Goal: Transaction & Acquisition: Purchase product/service

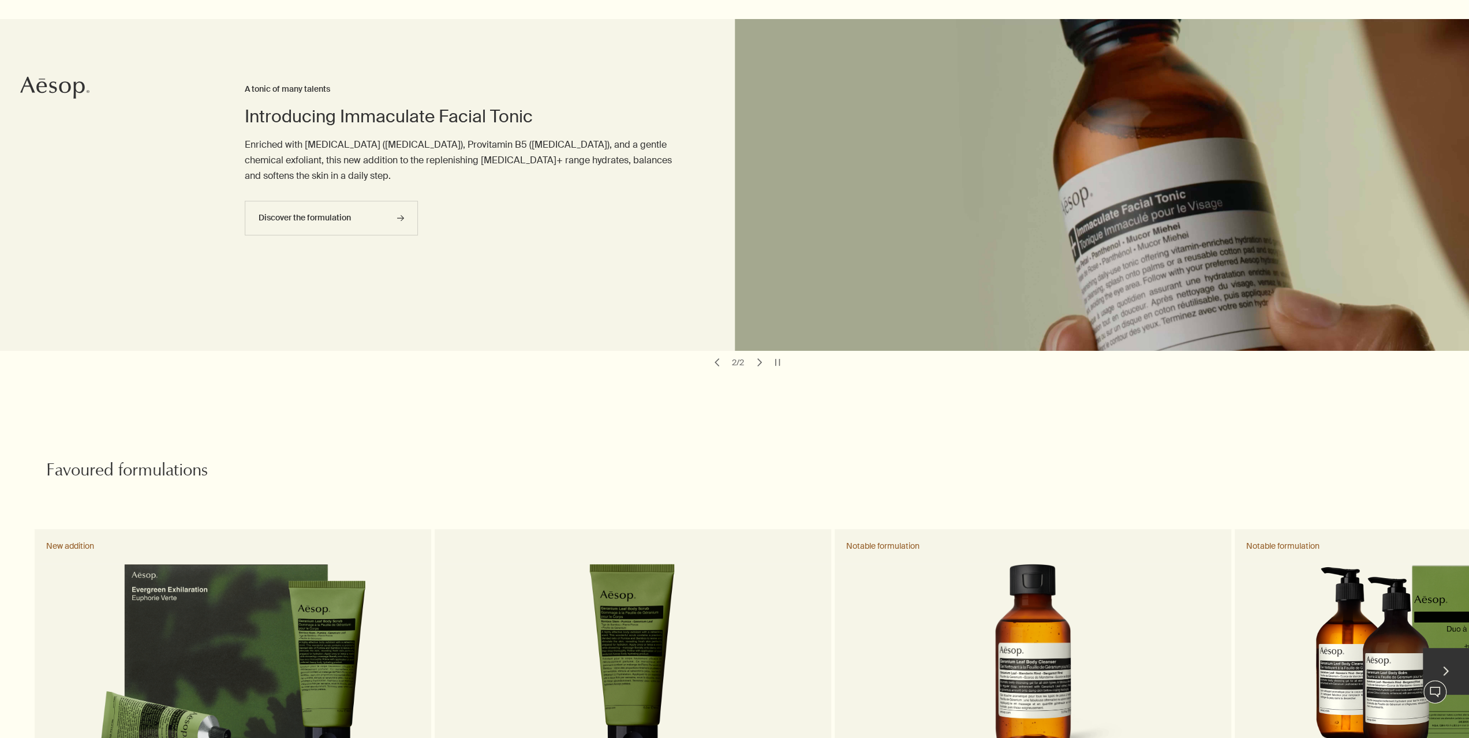
scroll to position [231, 0]
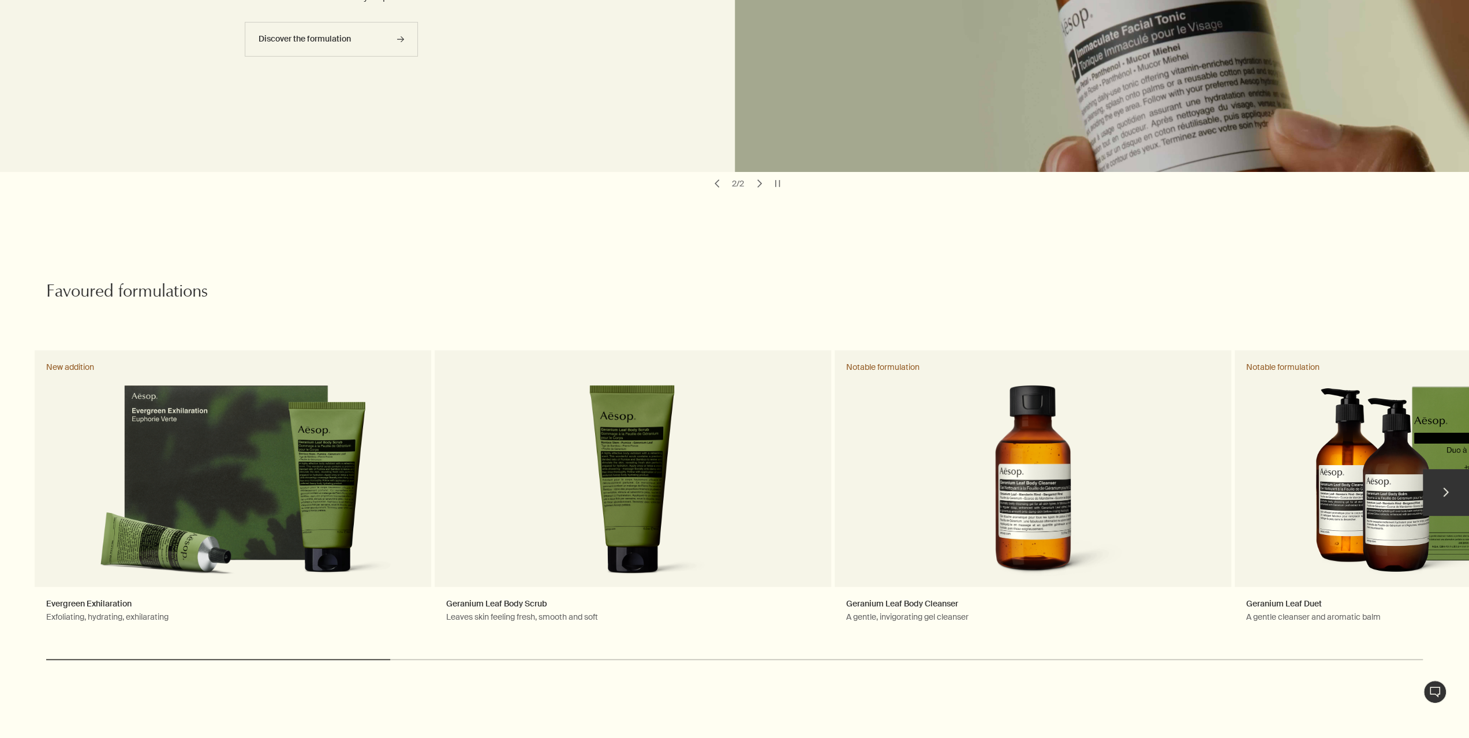
drag, startPoint x: 375, startPoint y: 644, endPoint x: 1062, endPoint y: 641, distance: 686.8
click at [1012, 641] on div "chevron Evergreen Exhilaration Exfoliating, hydrating, exhilarating New additio…" at bounding box center [734, 515] width 1469 height 336
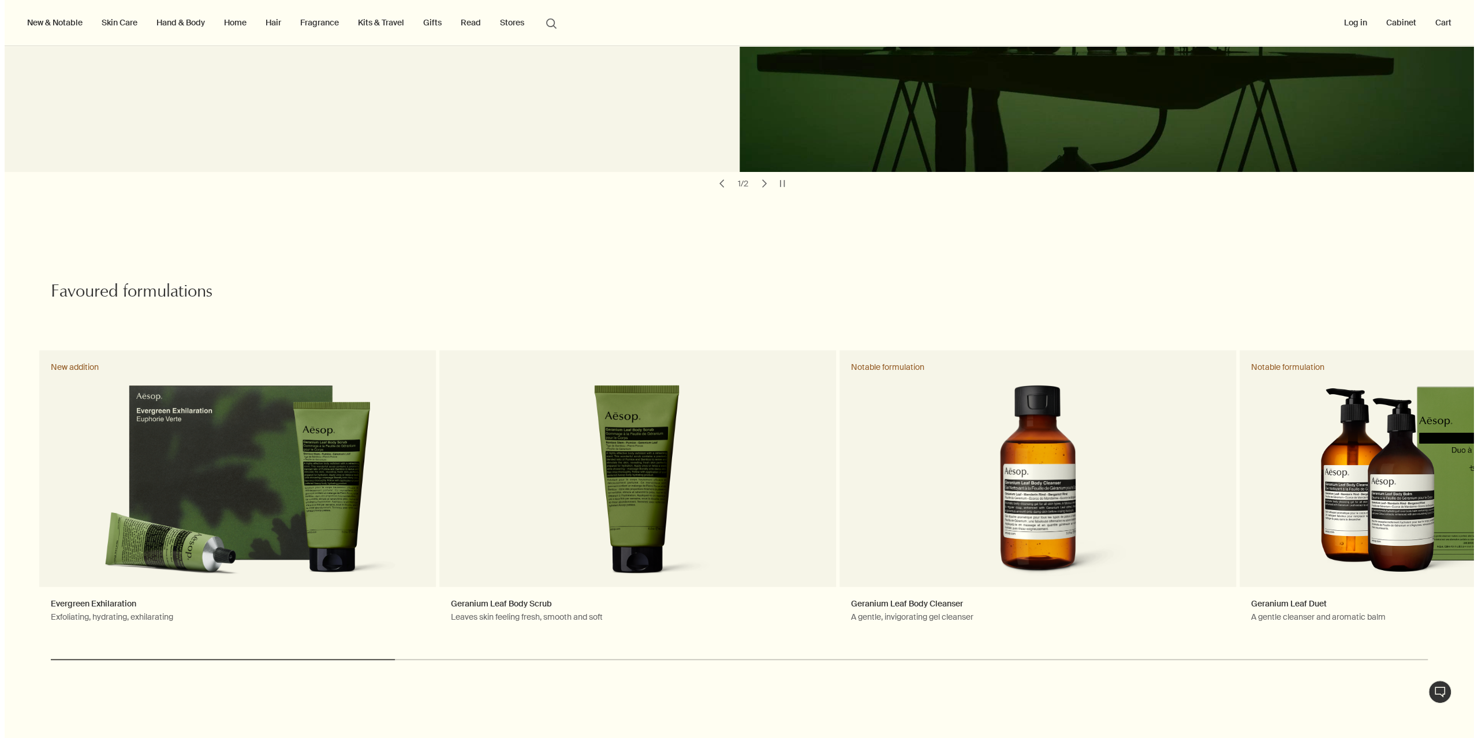
scroll to position [0, 0]
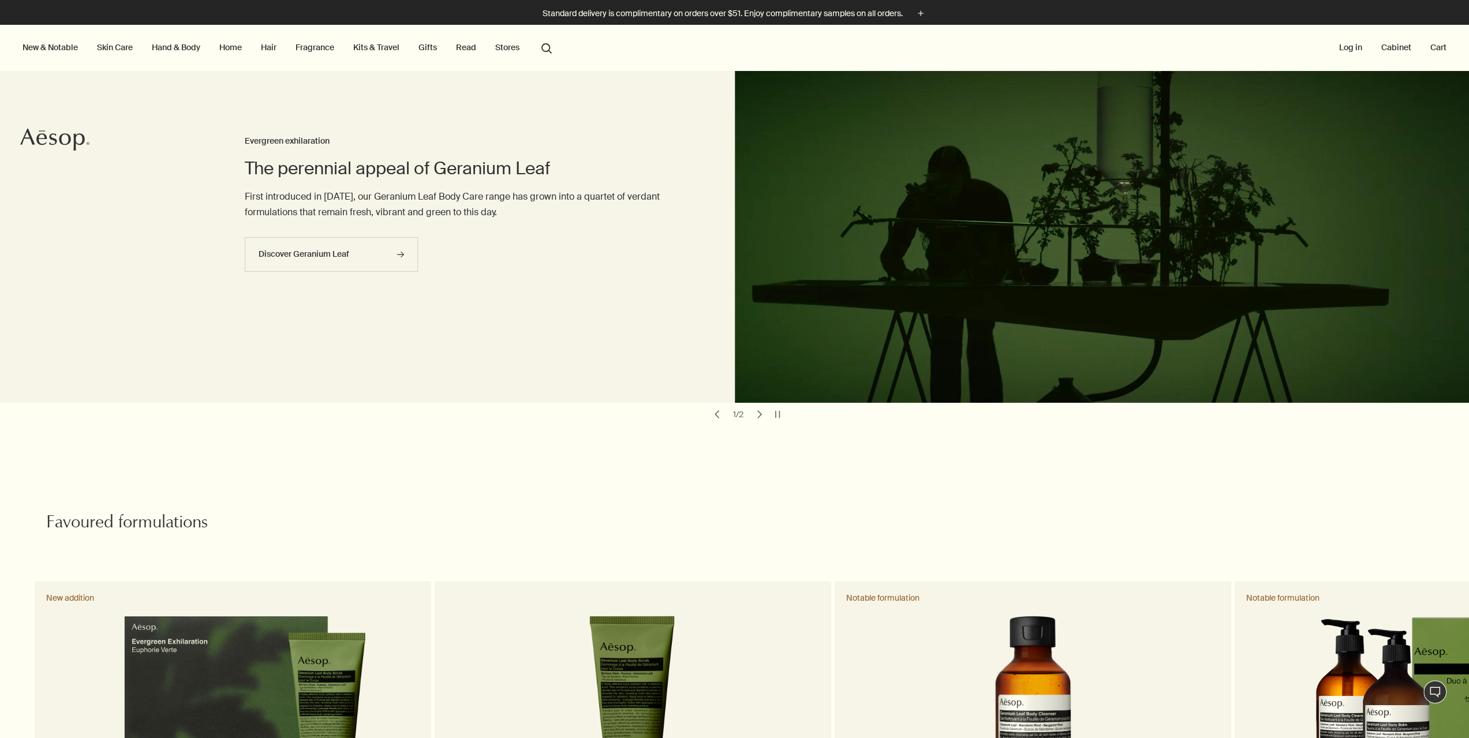
click at [316, 50] on link "Fragrance" at bounding box center [314, 47] width 43 height 15
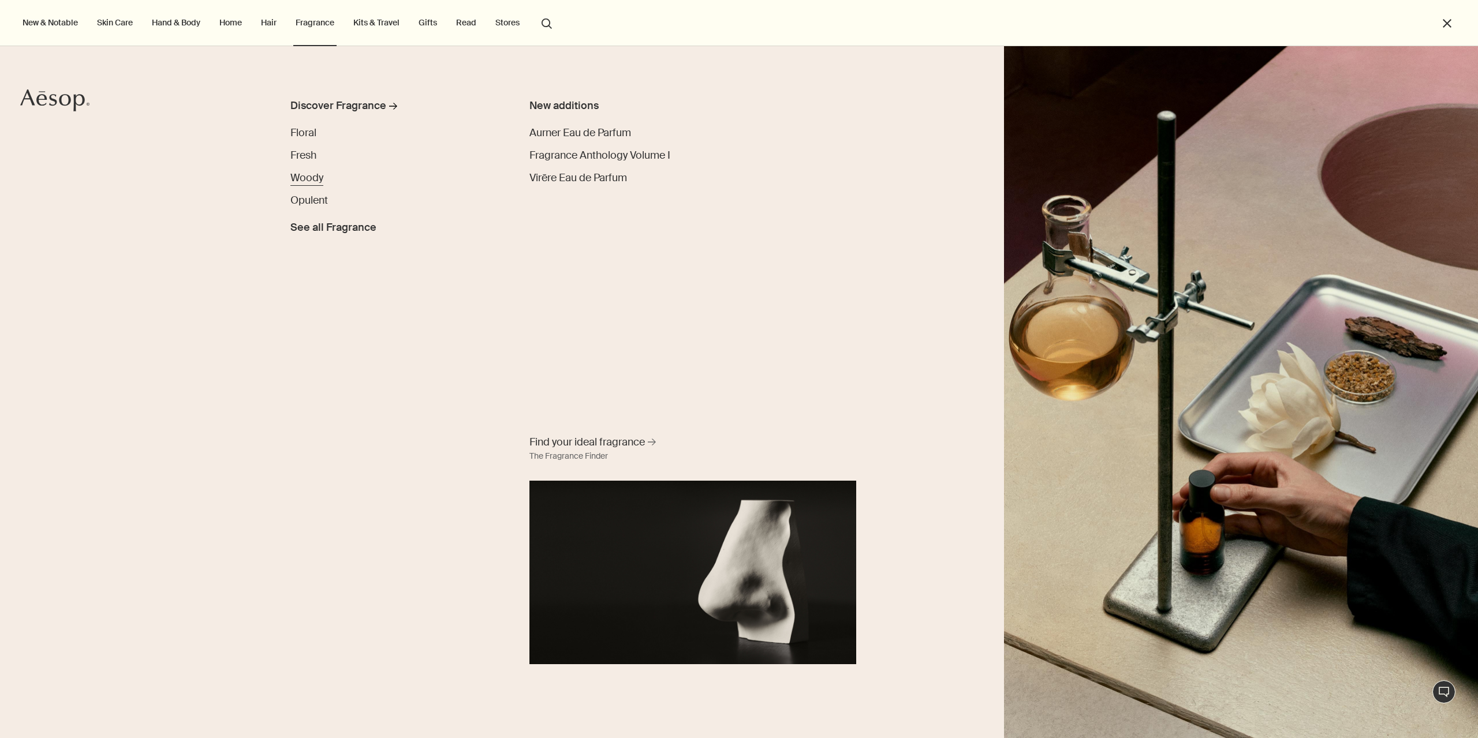
click at [311, 176] on span "Woody" at bounding box center [306, 178] width 33 height 14
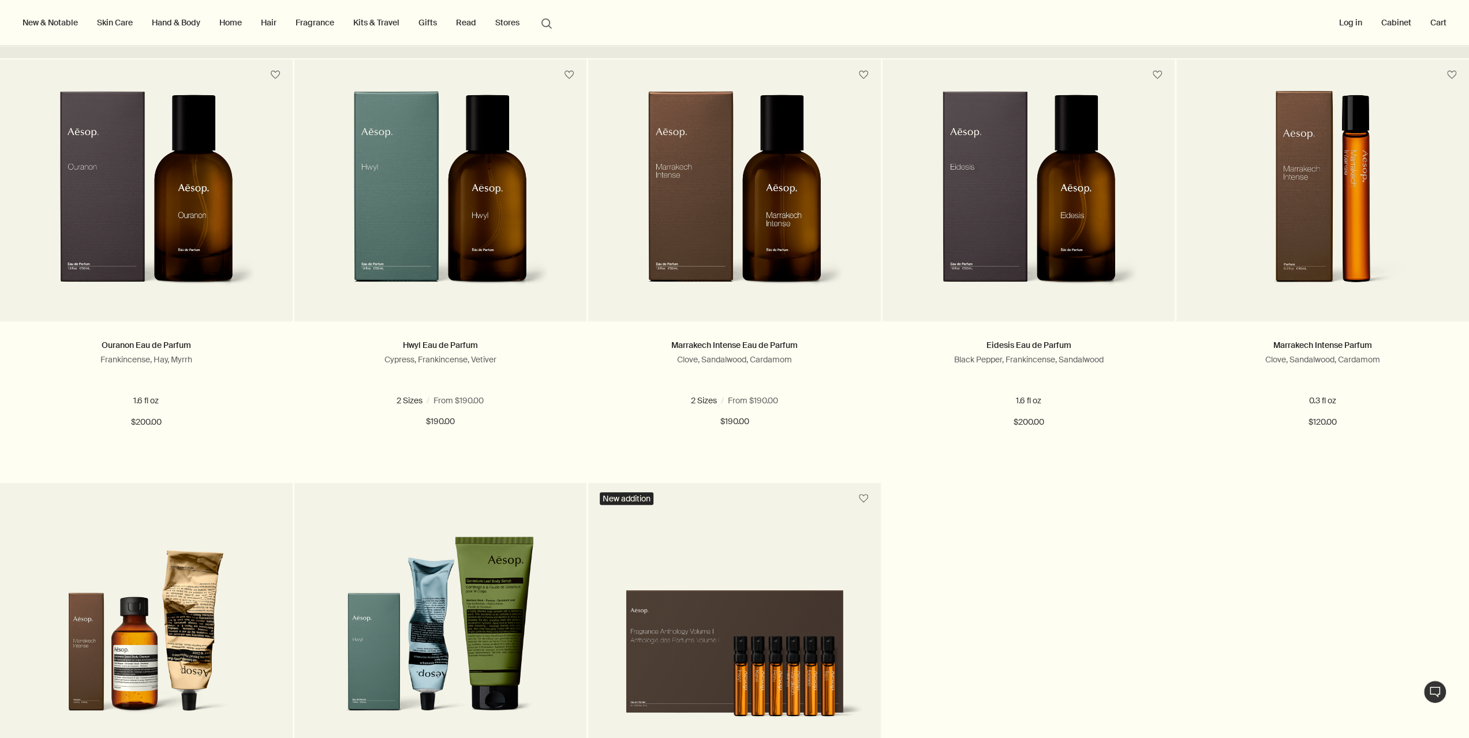
scroll to position [231, 0]
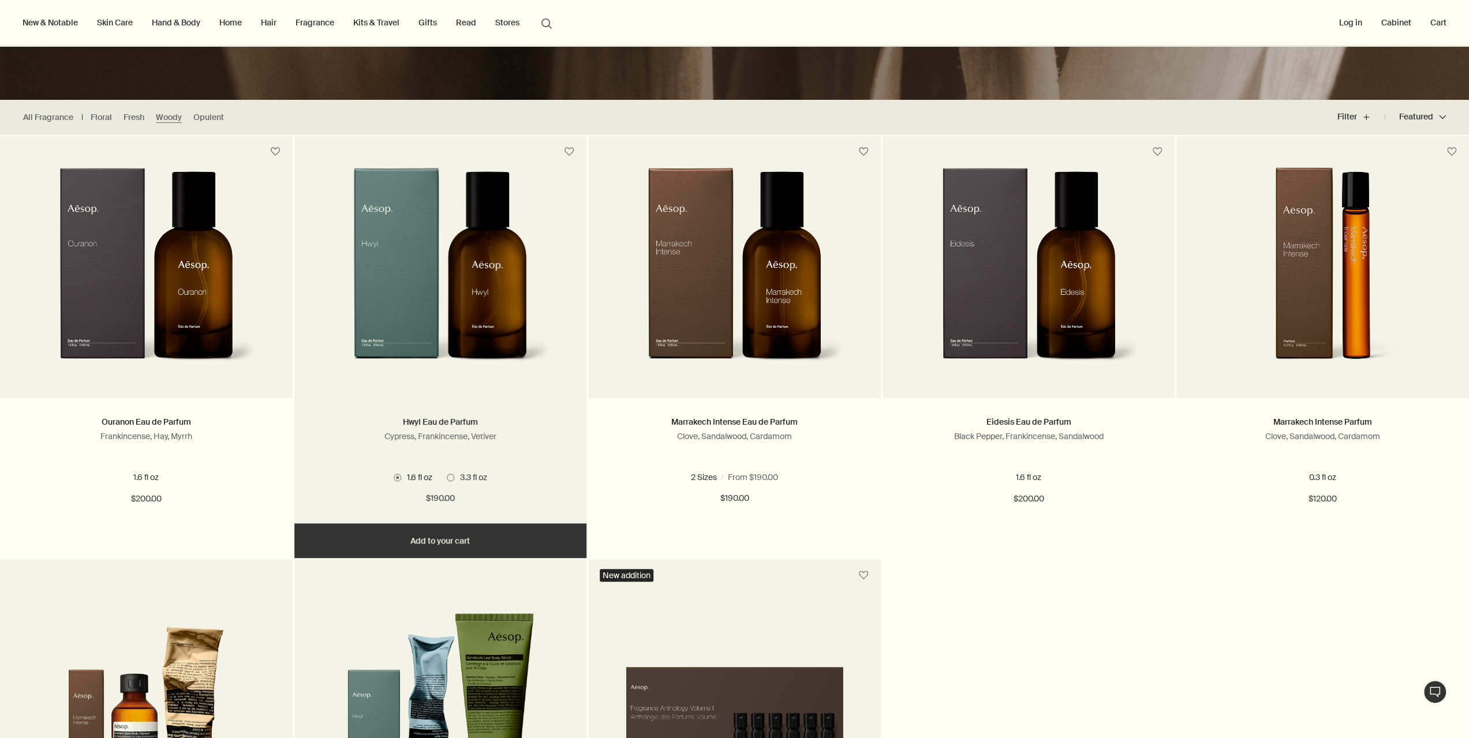
click at [452, 479] on span at bounding box center [451, 478] width 8 height 8
click at [447, 703] on input "3.3 fl oz" at bounding box center [447, 707] width 0 height 8
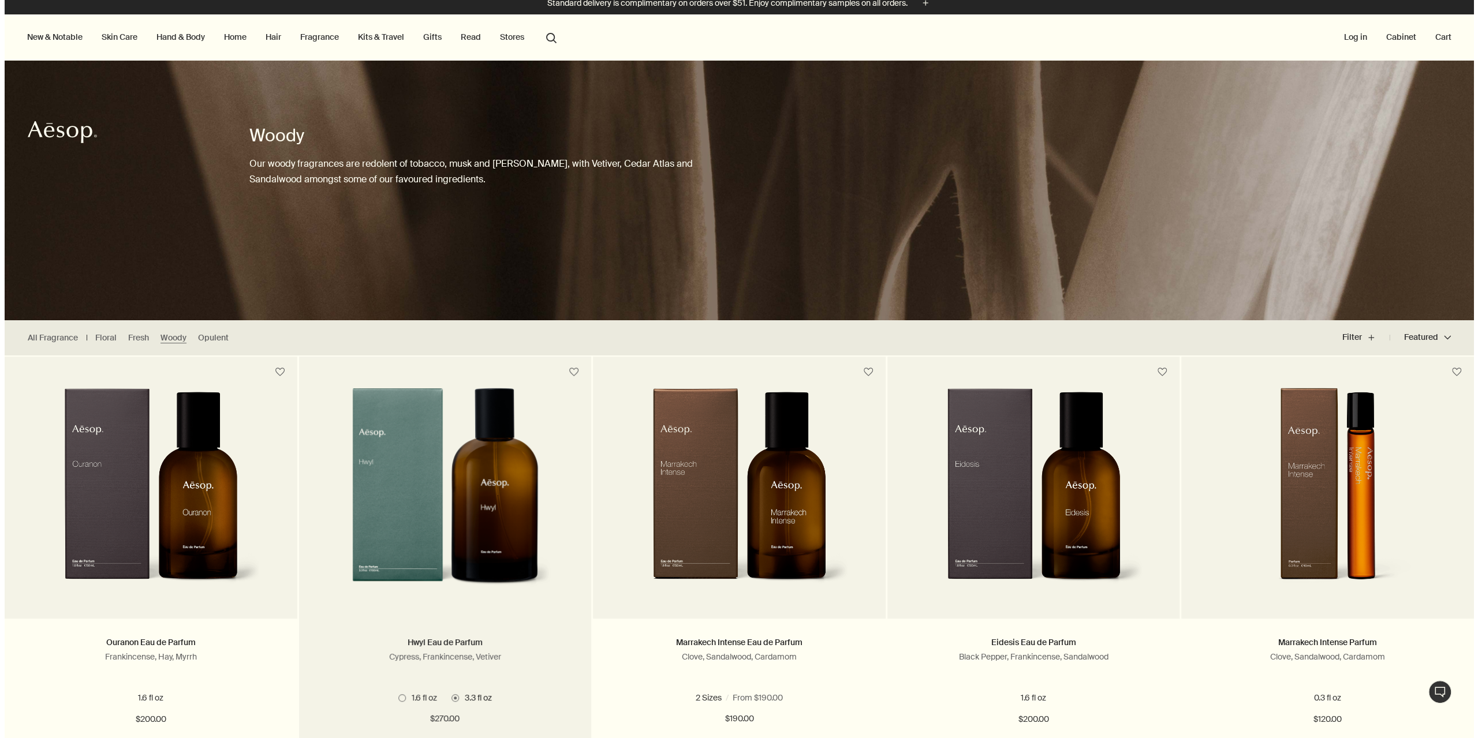
scroll to position [0, 0]
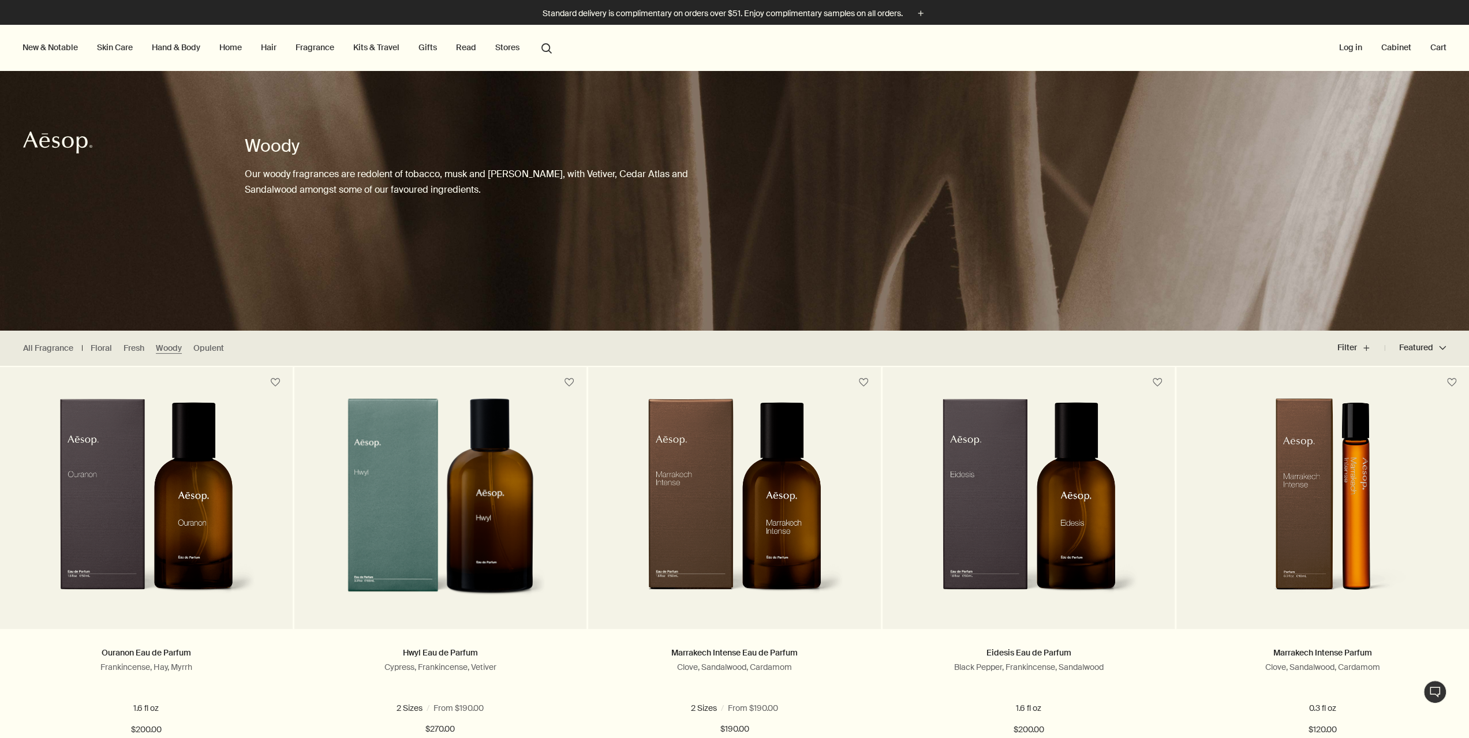
click at [382, 46] on link "Kits & Travel" at bounding box center [376, 47] width 51 height 15
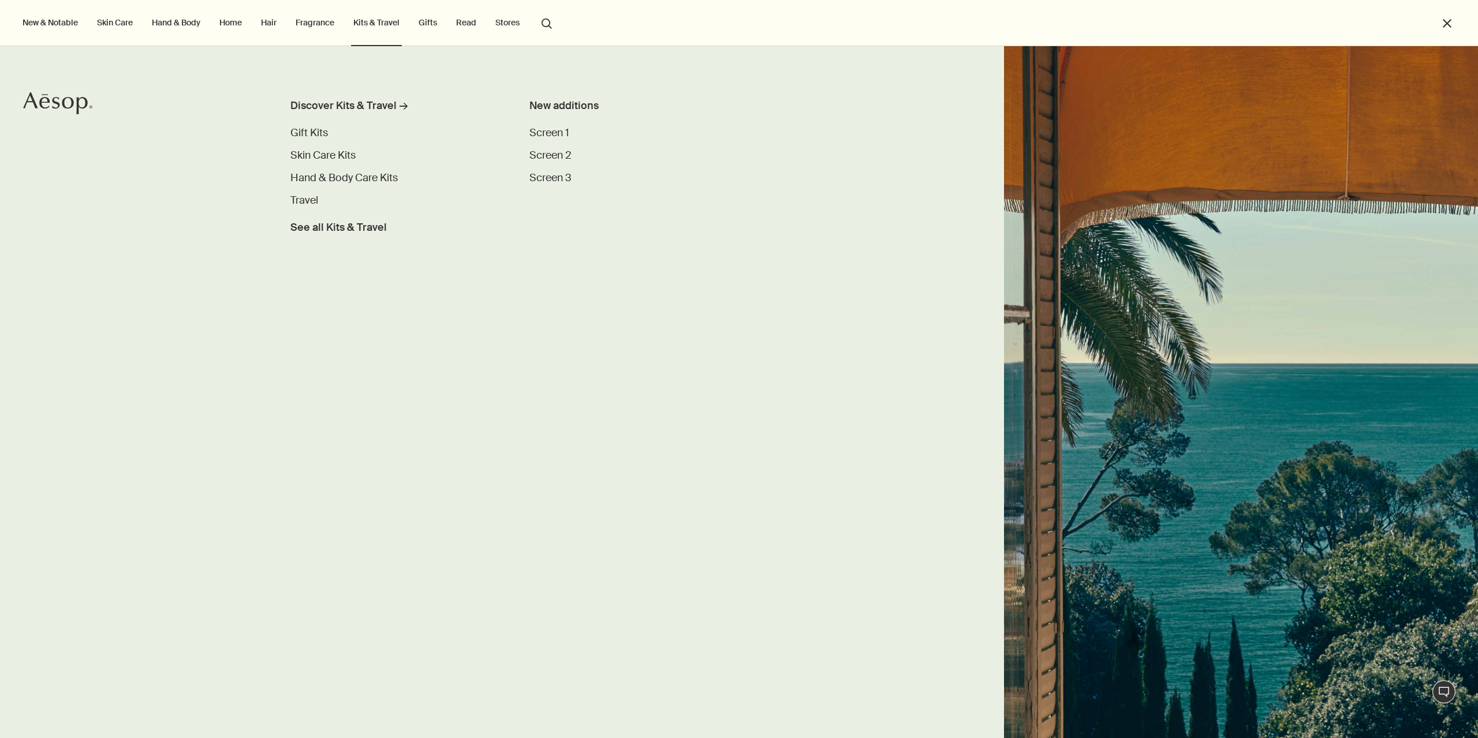
click at [119, 26] on link "Skin Care" at bounding box center [115, 22] width 40 height 15
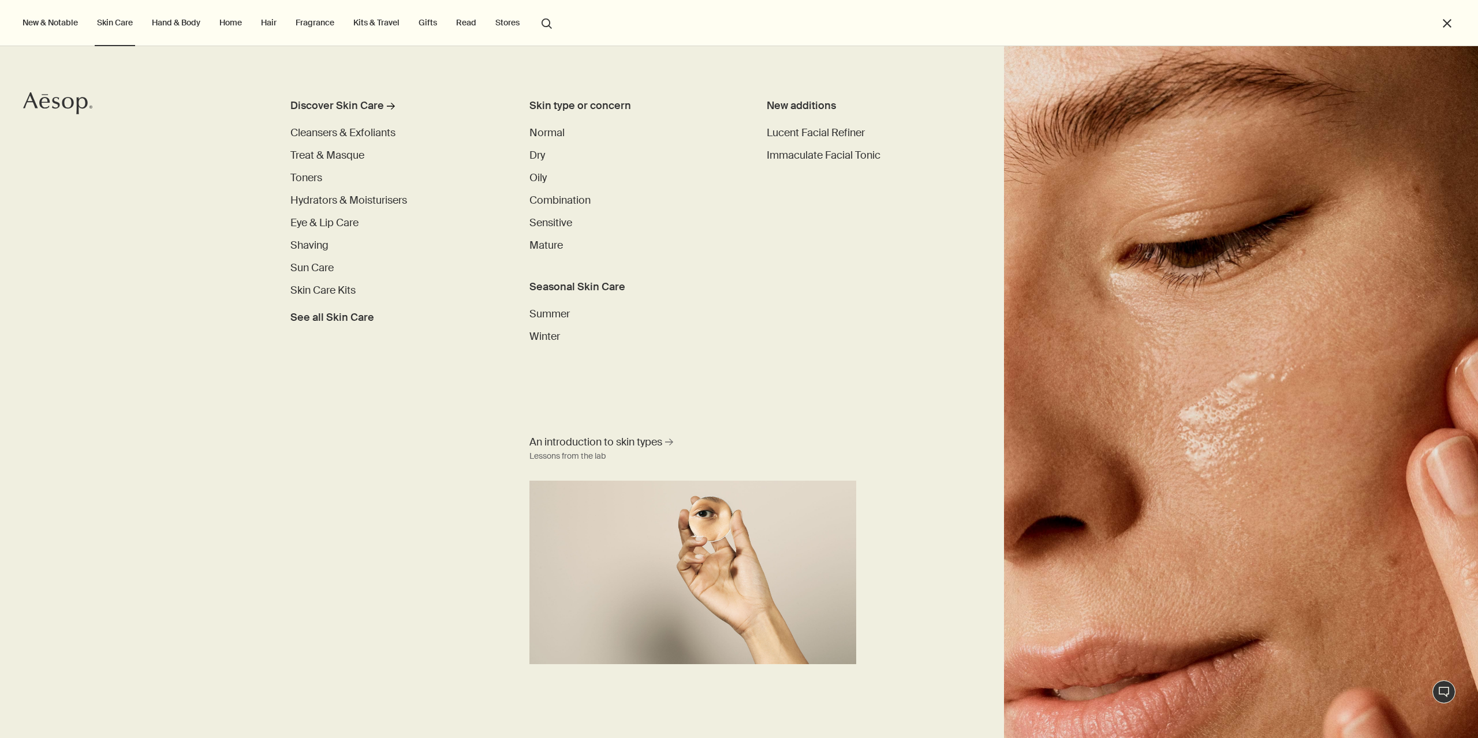
click at [184, 27] on link "Hand & Body" at bounding box center [175, 22] width 53 height 15
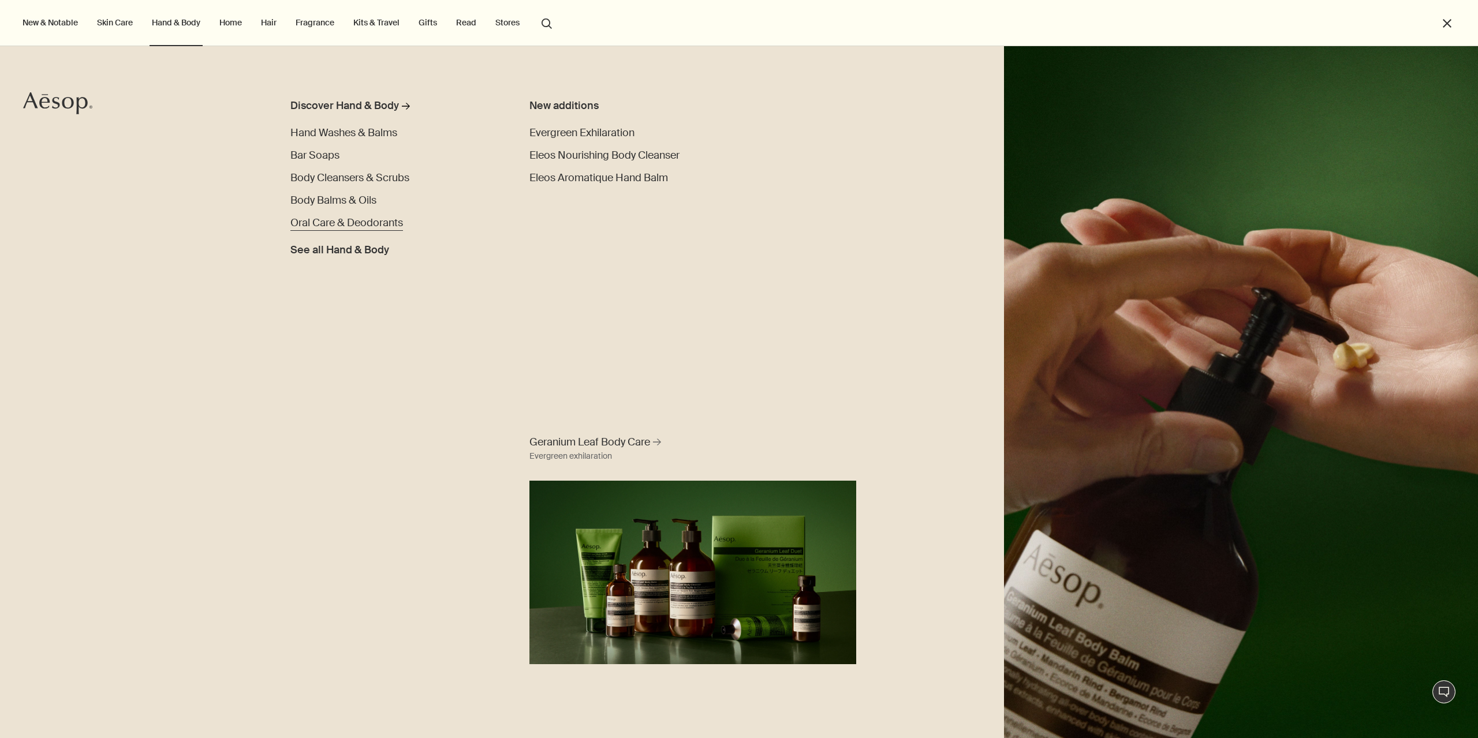
click at [354, 228] on span "Oral Care & Deodorants" at bounding box center [346, 223] width 113 height 14
